Goal: Task Accomplishment & Management: Complete application form

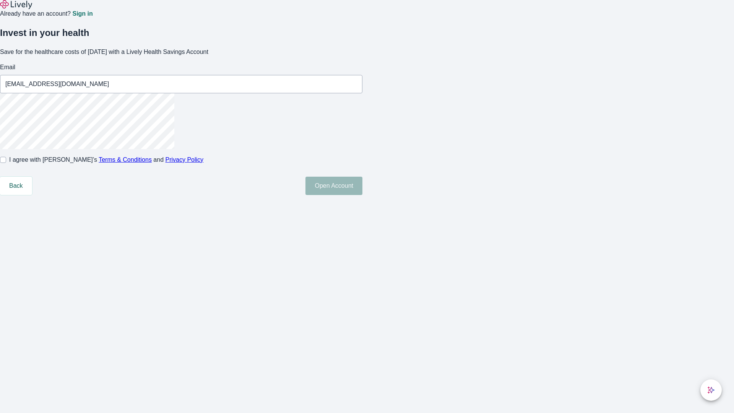
click at [6, 163] on input "I agree with Lively’s Terms & Conditions and Privacy Policy" at bounding box center [3, 160] width 6 height 6
checkbox input "true"
click at [362, 195] on button "Open Account" at bounding box center [333, 186] width 57 height 18
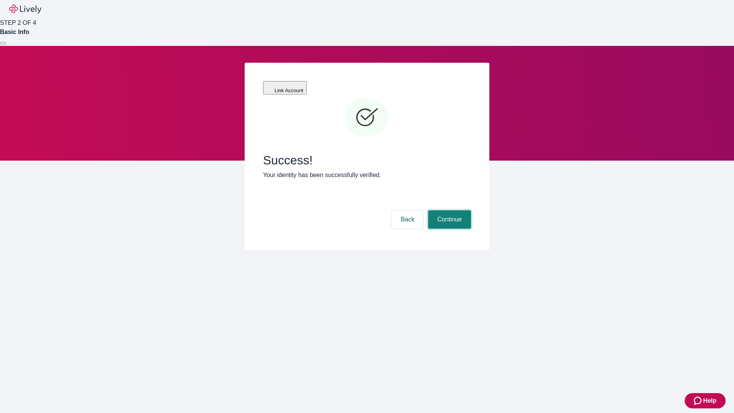
click at [448, 210] on button "Continue" at bounding box center [449, 219] width 43 height 18
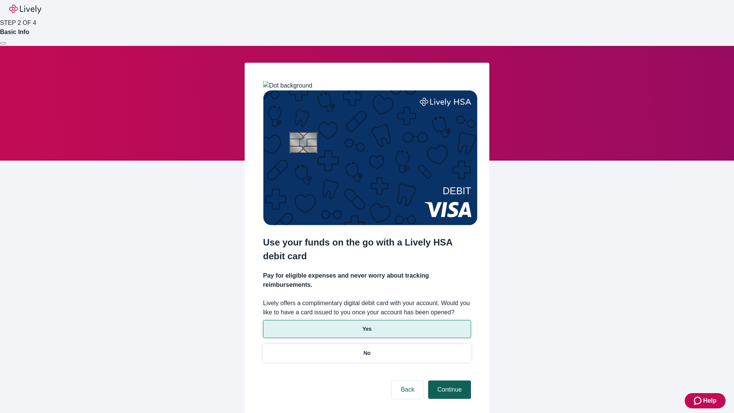
click at [367, 349] on p "No" at bounding box center [367, 353] width 7 height 8
click at [448, 380] on button "Continue" at bounding box center [449, 389] width 43 height 18
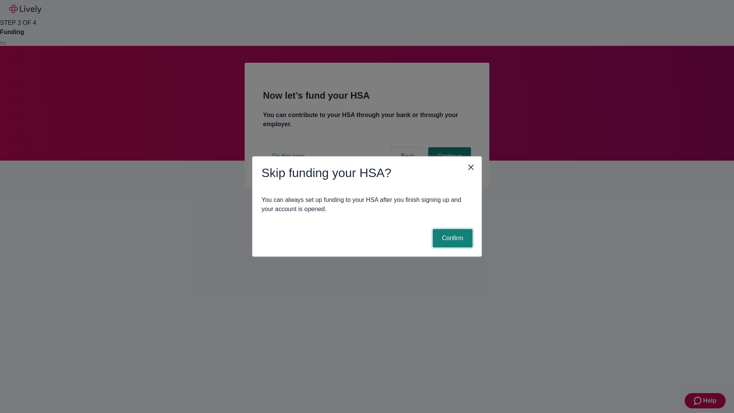
click at [452, 238] on button "Confirm" at bounding box center [453, 238] width 40 height 18
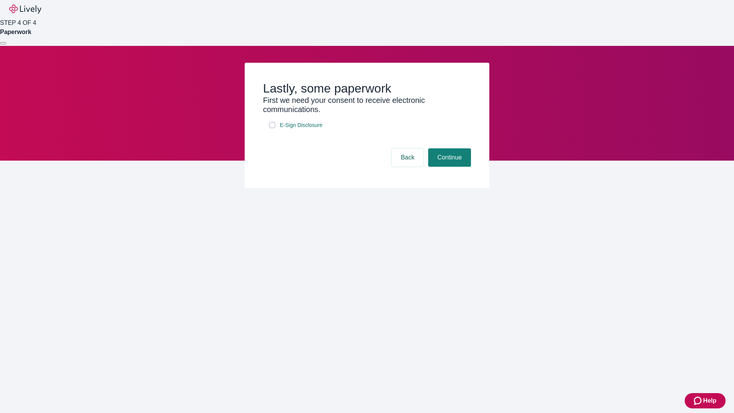
click at [272, 128] on input "E-Sign Disclosure" at bounding box center [272, 125] width 6 height 6
checkbox input "true"
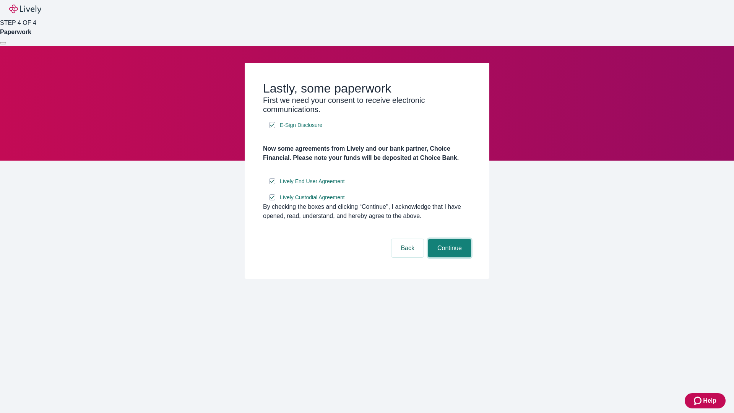
click at [448, 257] on button "Continue" at bounding box center [449, 248] width 43 height 18
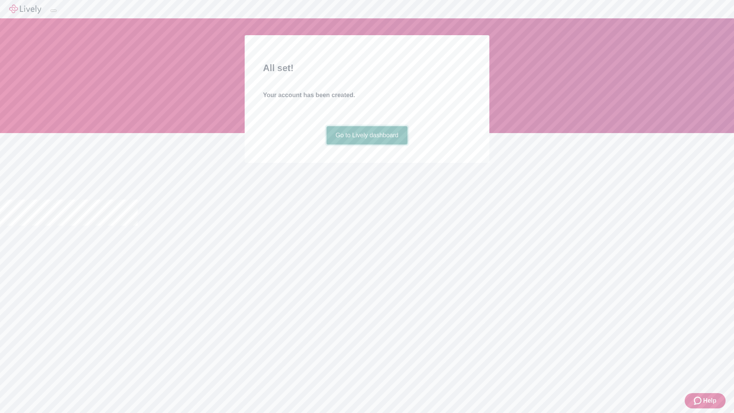
click at [367, 145] on link "Go to Lively dashboard" at bounding box center [367, 135] width 81 height 18
